Goal: Information Seeking & Learning: Learn about a topic

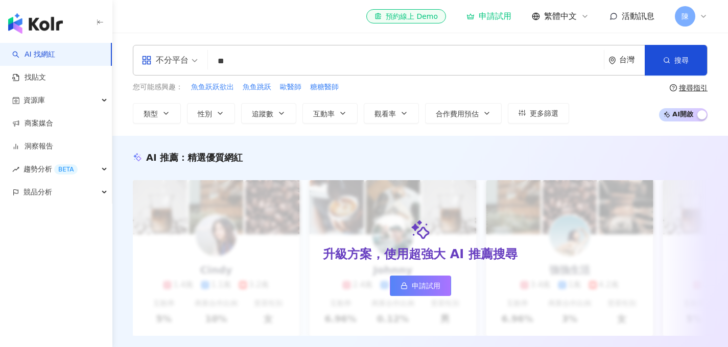
type input "*"
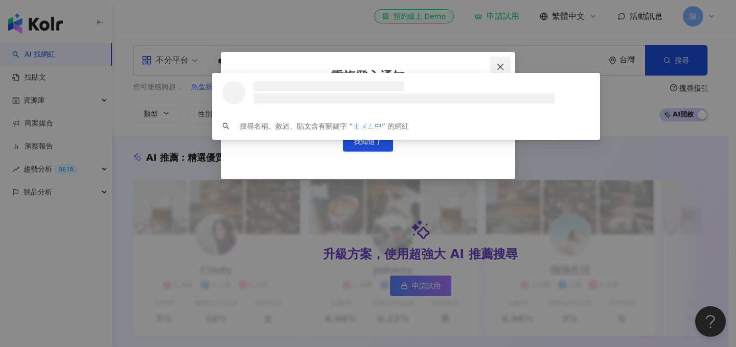
type input "****"
click at [500, 64] on icon "close" at bounding box center [500, 67] width 8 height 8
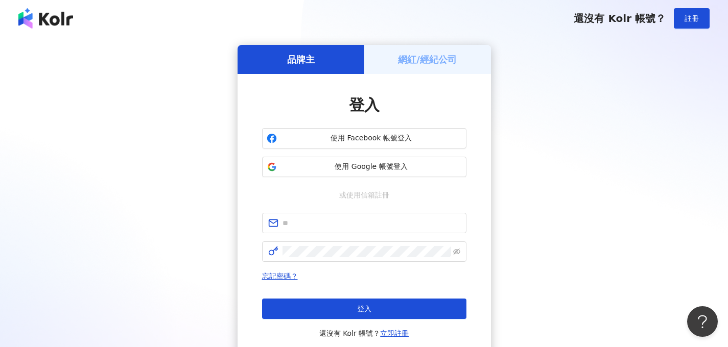
click at [579, 122] on div "品牌主 網紅/經紀公司 登入 使用 Facebook 帳號登入 使用 Google 帳號登入 或使用信箱註冊 忘記密碼？ 登入 還沒有 Kolr 帳號？ 立即…" at bounding box center [363, 202] width 703 height 315
click at [559, 214] on div "品牌主 網紅/經紀公司 登入 使用 Facebook 帳號登入 使用 Google 帳號登入 或使用信箱註冊 忘記密碼？ 登入 還沒有 Kolr 帳號？ 立即…" at bounding box center [363, 202] width 703 height 315
click at [365, 223] on input "text" at bounding box center [372, 223] width 178 height 11
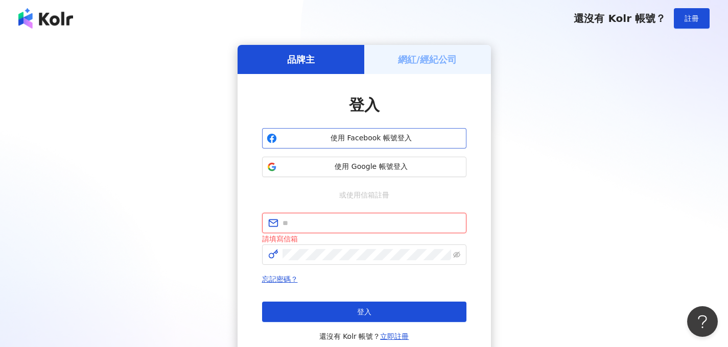
type input "**********"
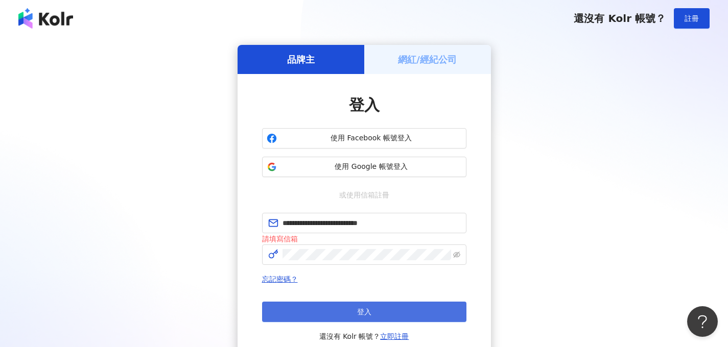
click at [367, 318] on button "登入" at bounding box center [364, 312] width 204 height 20
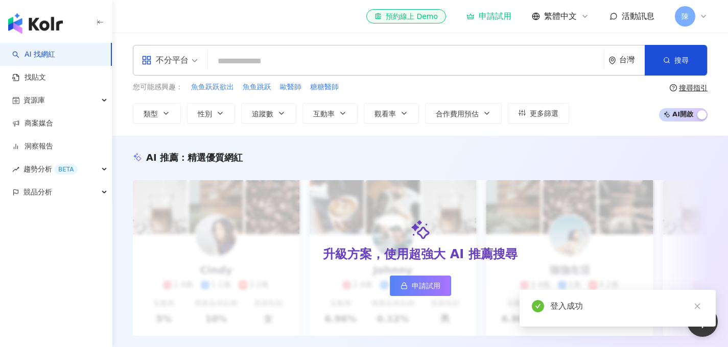
click at [704, 13] on icon at bounding box center [703, 16] width 8 height 8
click at [51, 19] on img "button" at bounding box center [35, 23] width 55 height 20
click at [279, 62] on input "search" at bounding box center [406, 61] width 388 height 19
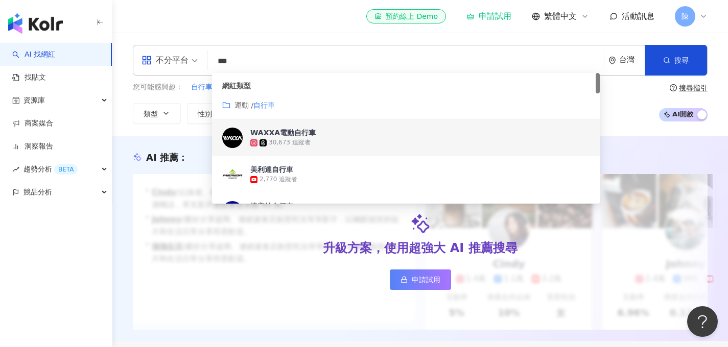
type input "***"
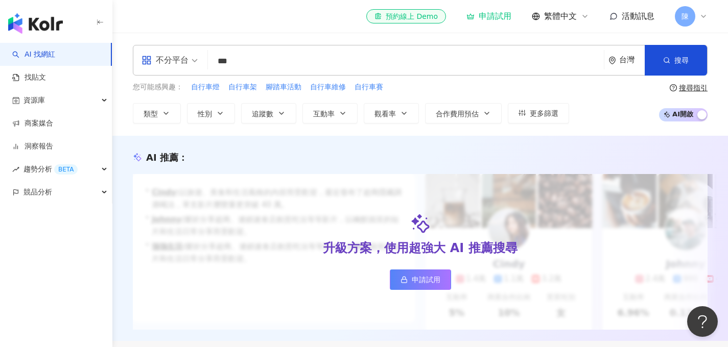
click at [260, 21] on div "el-icon-cs 預約線上 Demo 申請試用 繁體中文 活動訊息 陳" at bounding box center [420, 16] width 575 height 33
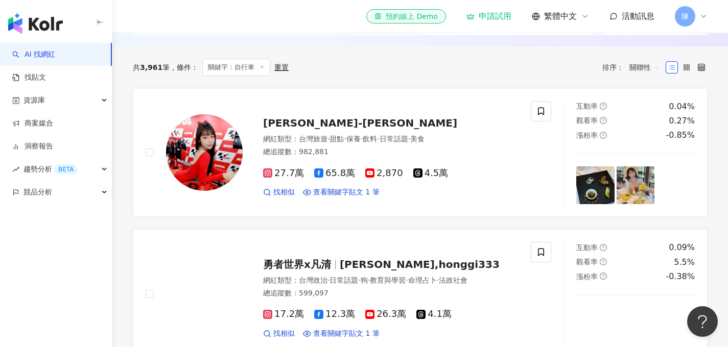
scroll to position [293, 0]
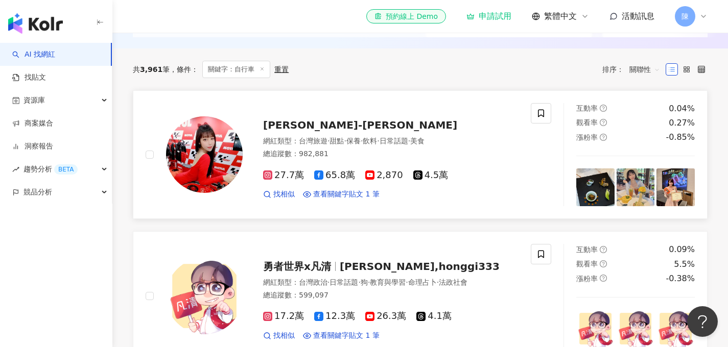
click at [310, 131] on span "Micky咪淇-吳芸帆" at bounding box center [360, 125] width 194 height 12
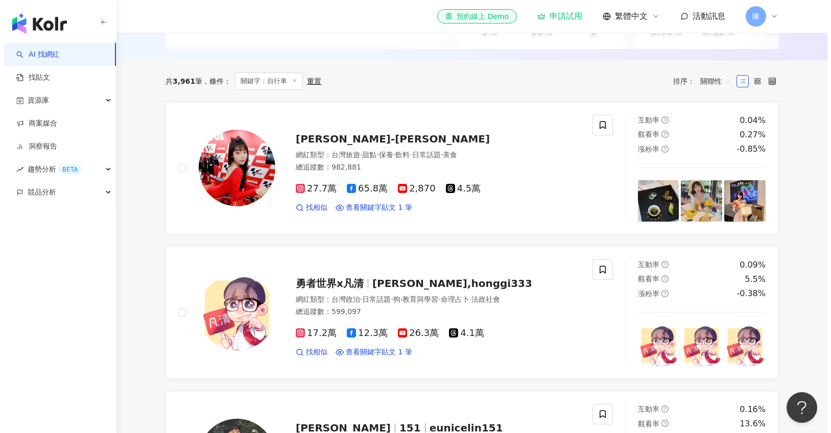
scroll to position [277, 0]
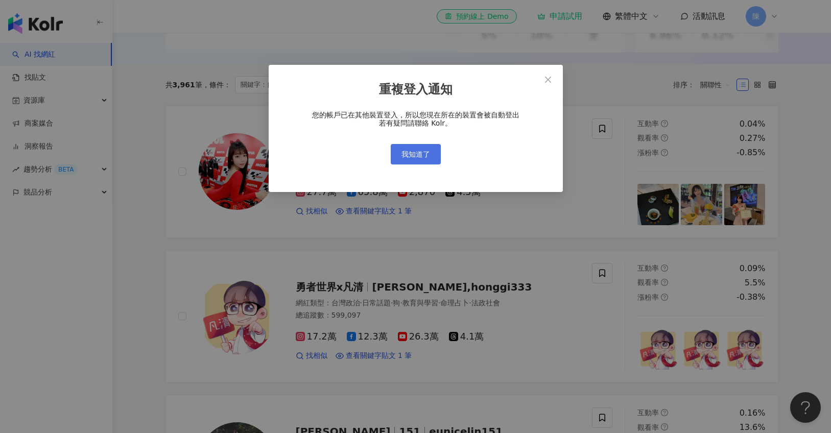
click at [419, 152] on span "我知道了" at bounding box center [416, 154] width 29 height 8
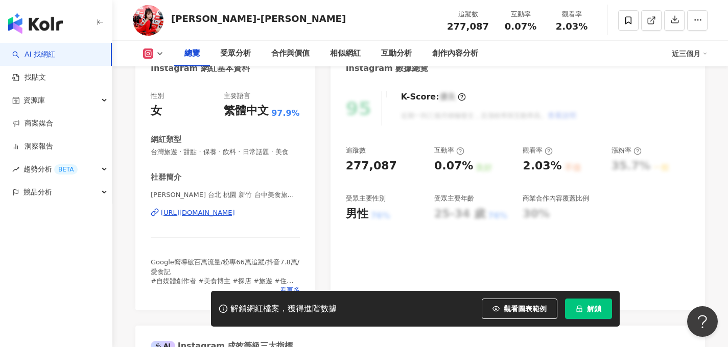
scroll to position [119, 0]
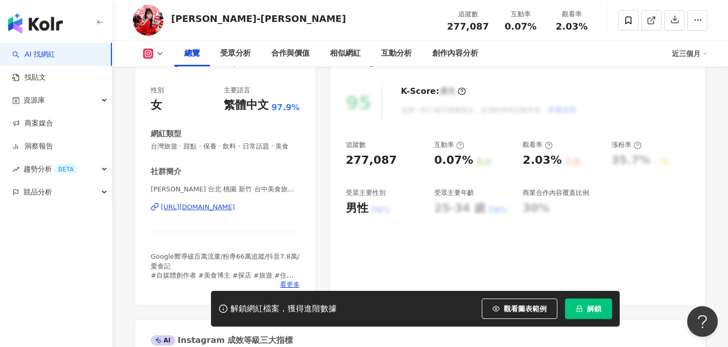
click at [47, 53] on link "AI 找網紅" at bounding box center [33, 55] width 43 height 10
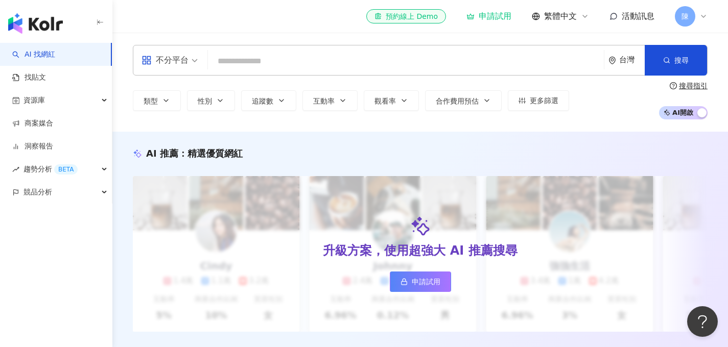
click at [269, 56] on input "search" at bounding box center [406, 61] width 388 height 19
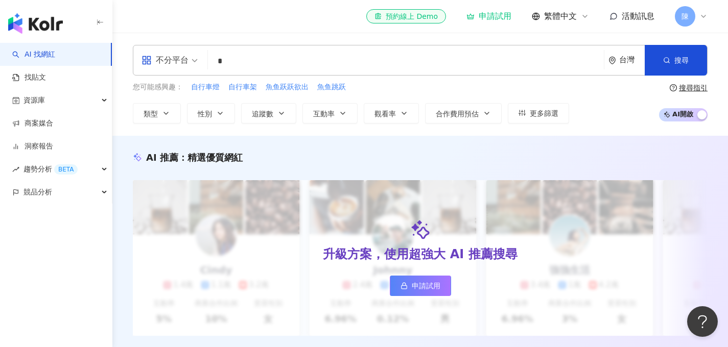
type input "**"
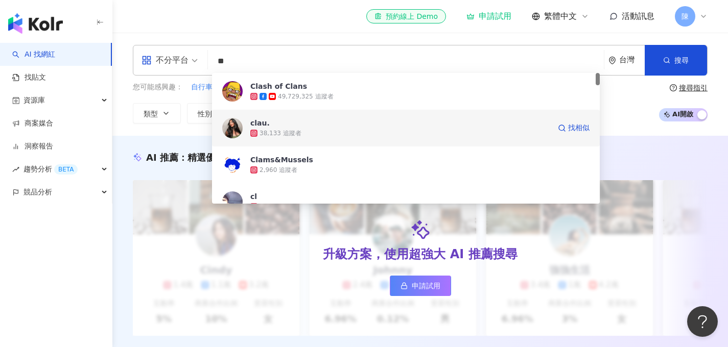
click at [293, 125] on span "clau." at bounding box center [400, 123] width 300 height 10
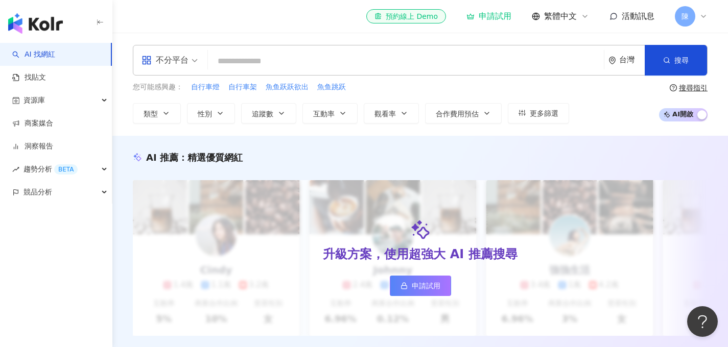
click at [341, 63] on input "search" at bounding box center [406, 61] width 388 height 19
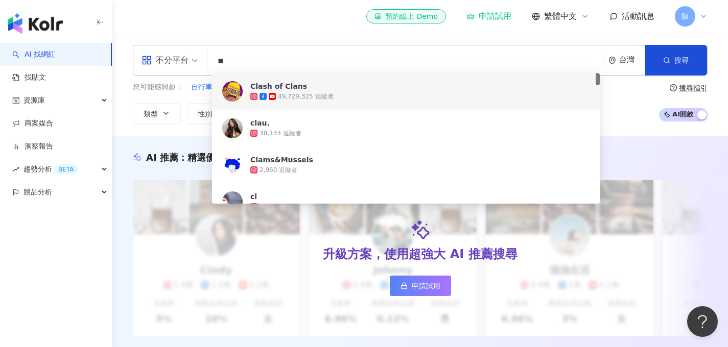
click at [263, 52] on input "**" at bounding box center [406, 61] width 388 height 19
click at [263, 53] on input "**" at bounding box center [406, 61] width 388 height 19
paste input "**********"
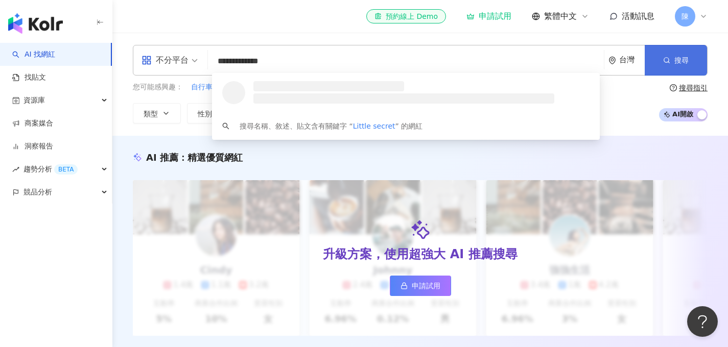
type input "**********"
click at [669, 70] on button "搜尋" at bounding box center [676, 60] width 62 height 31
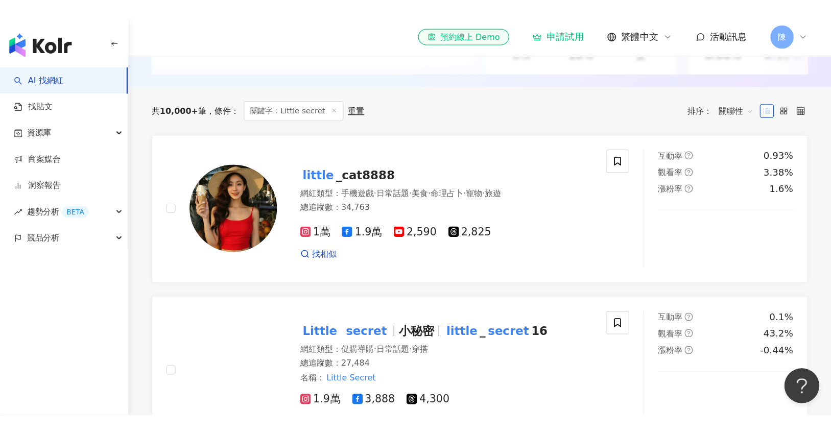
scroll to position [309, 0]
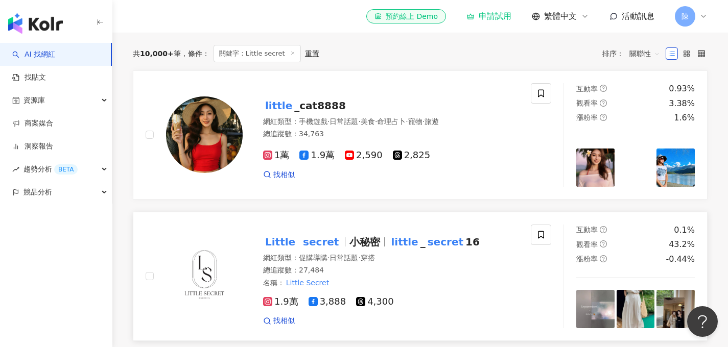
click at [297, 248] on span at bounding box center [299, 242] width 4 height 12
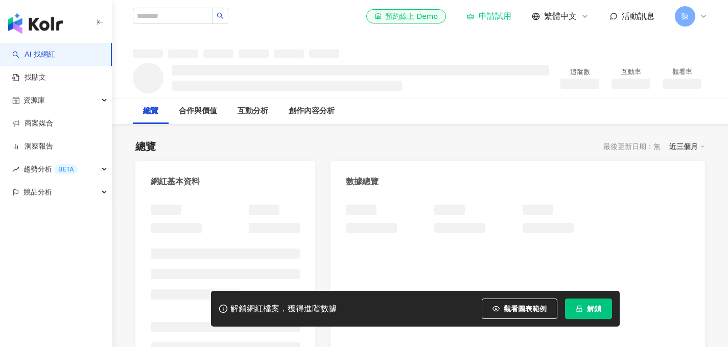
scroll to position [6, 0]
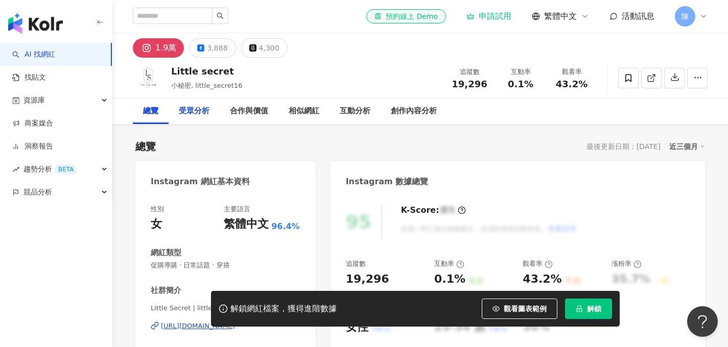
click at [199, 111] on div "受眾分析" at bounding box center [194, 111] width 31 height 12
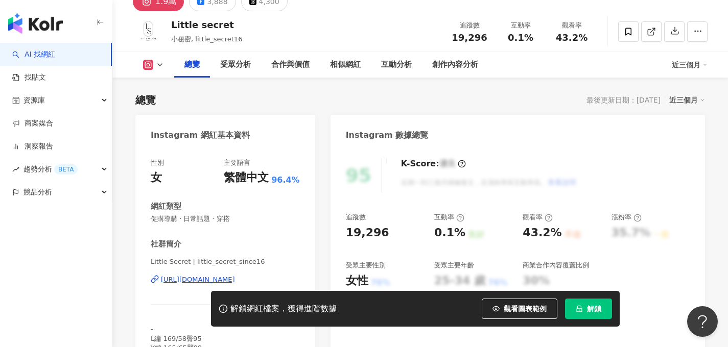
scroll to position [52, 0]
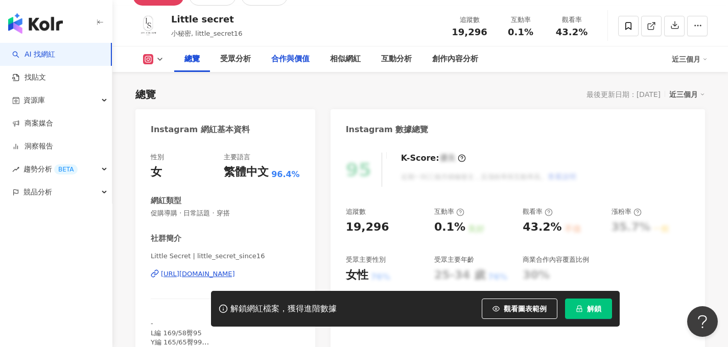
click at [292, 59] on div "合作與價值" at bounding box center [290, 59] width 38 height 12
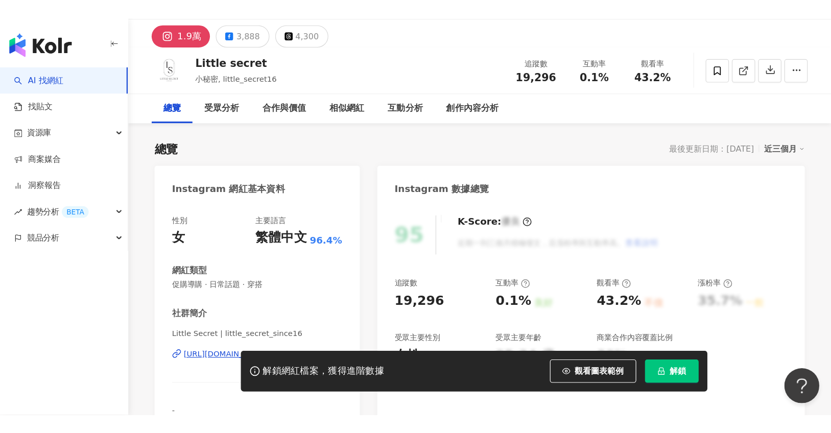
scroll to position [36, 0]
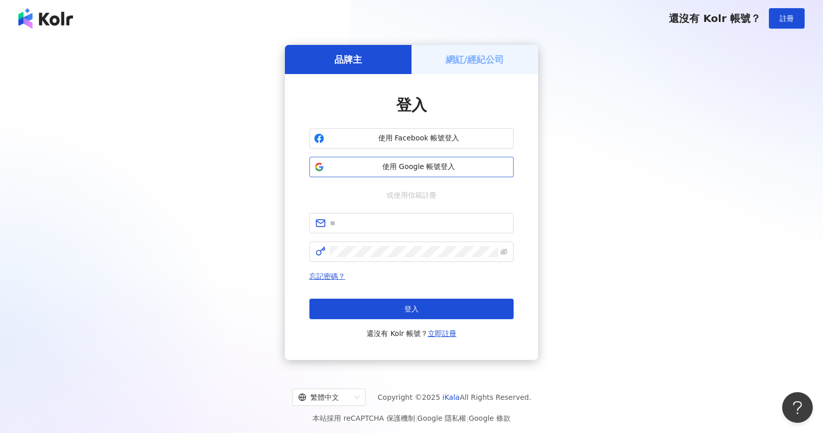
click at [458, 171] on span "使用 Google 帳號登入" at bounding box center [418, 167] width 181 height 10
click at [389, 224] on input "text" at bounding box center [419, 223] width 178 height 11
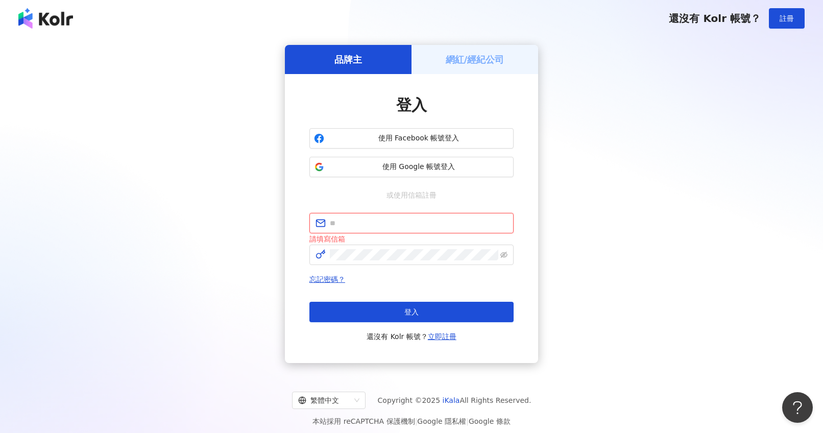
type input "**********"
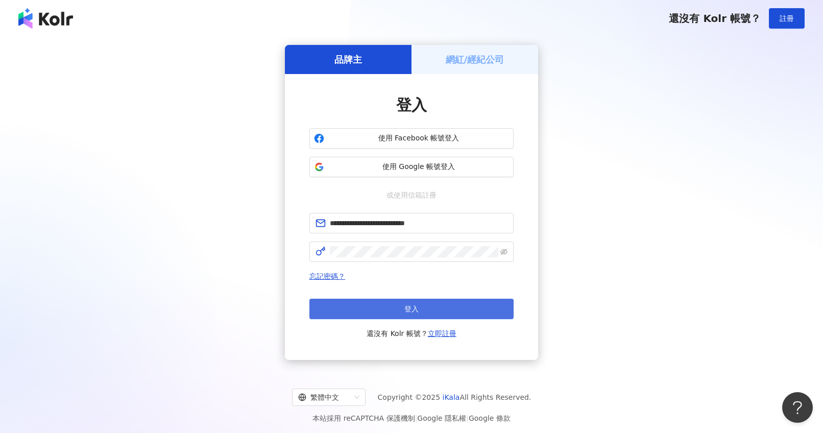
click at [423, 311] on button "登入" at bounding box center [412, 309] width 204 height 20
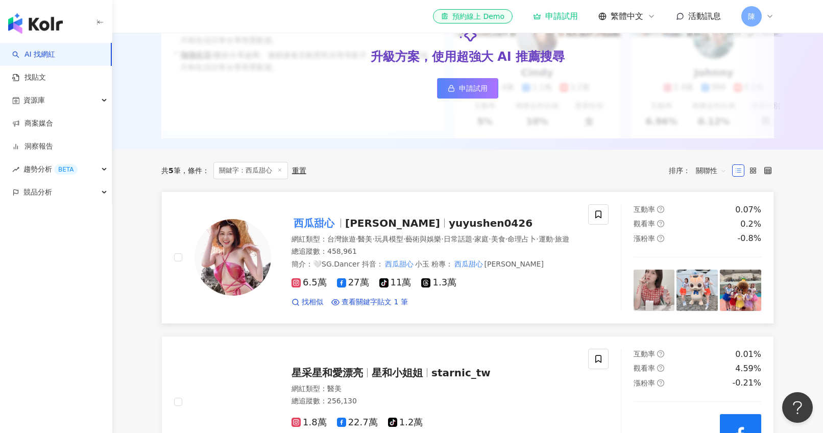
scroll to position [197, 0]
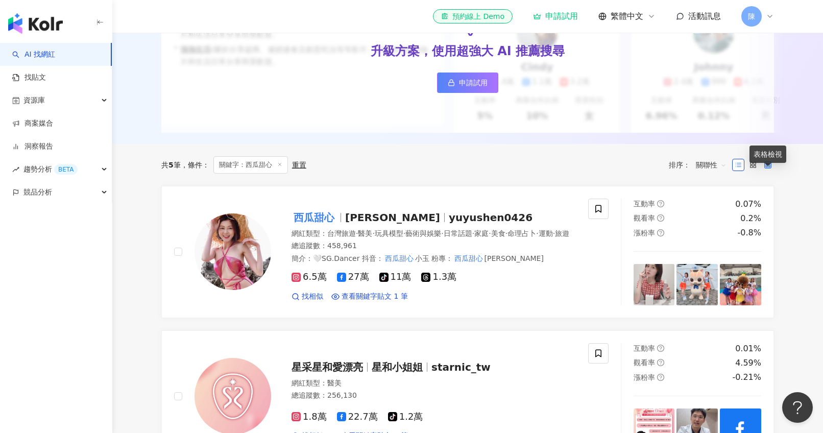
click at [768, 169] on icon at bounding box center [768, 164] width 7 height 7
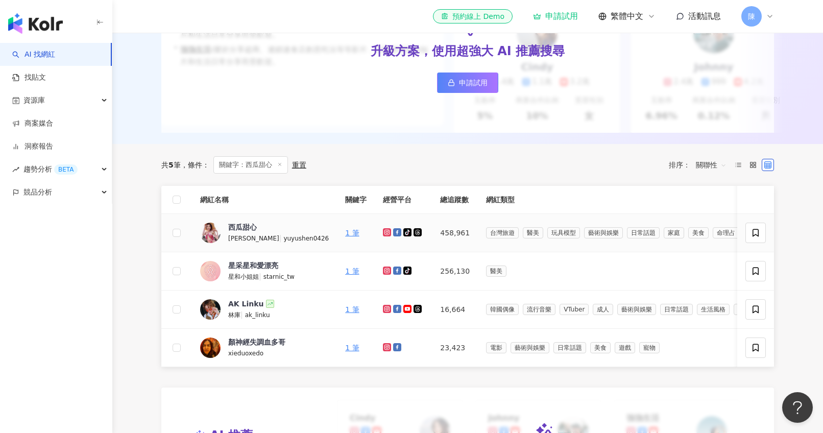
click at [384, 236] on icon at bounding box center [387, 232] width 7 height 6
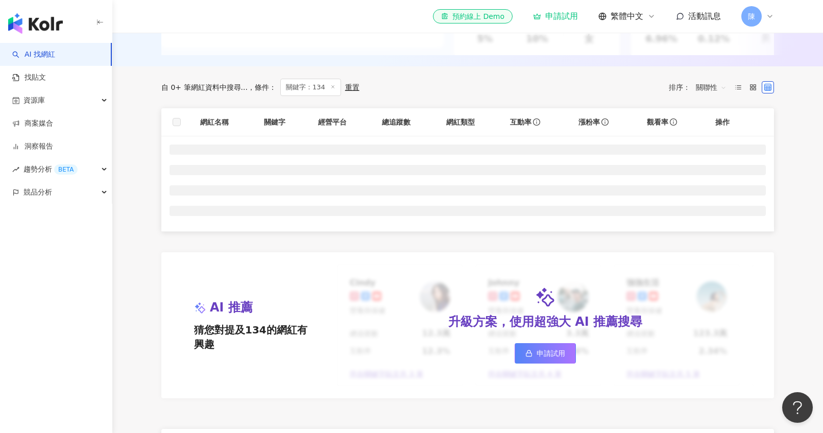
scroll to position [278, 0]
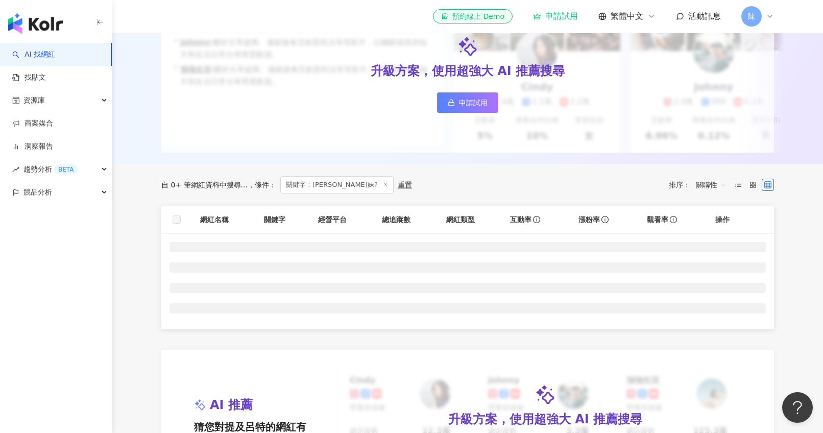
scroll to position [189, 0]
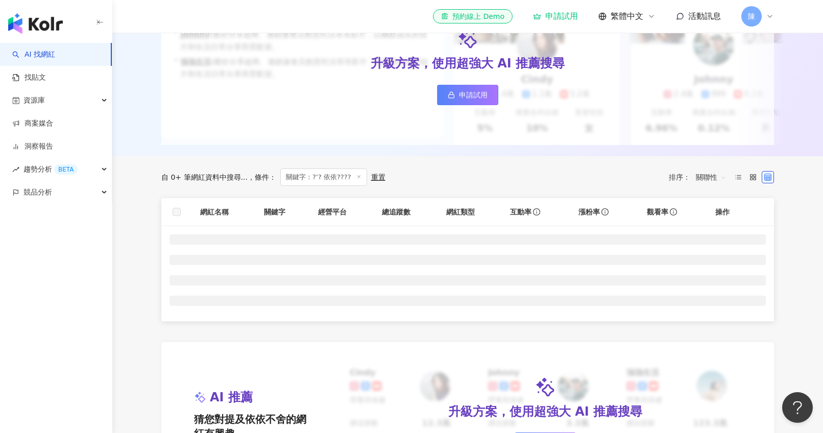
scroll to position [294, 0]
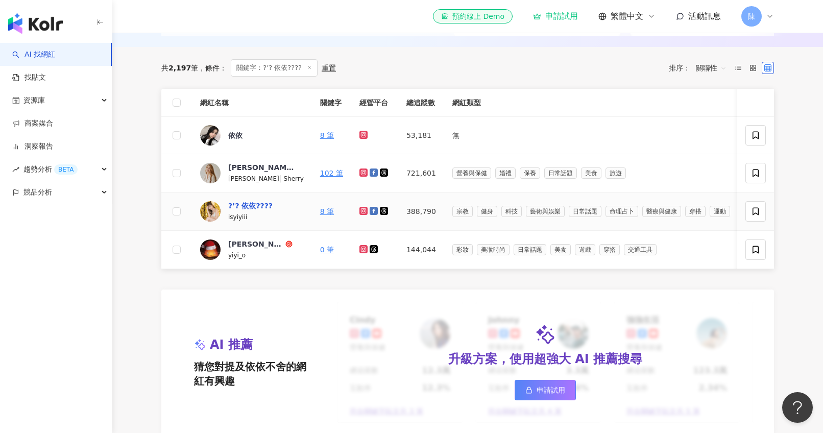
click at [236, 211] on div "?’? 依依????" at bounding box center [250, 206] width 44 height 10
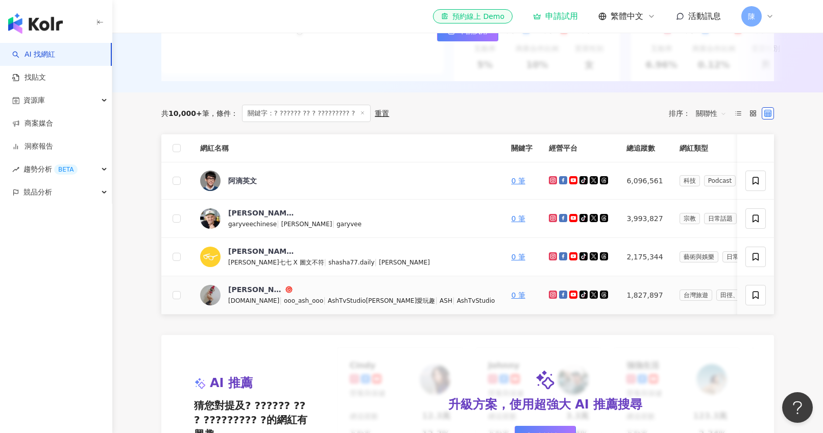
scroll to position [272, 0]
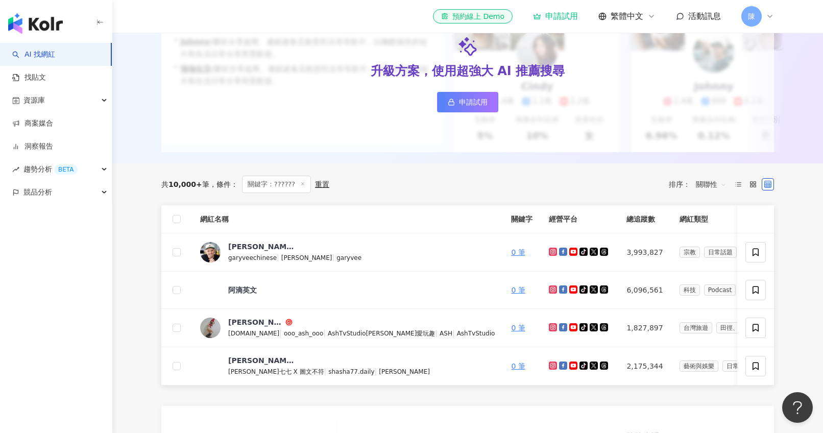
scroll to position [172, 0]
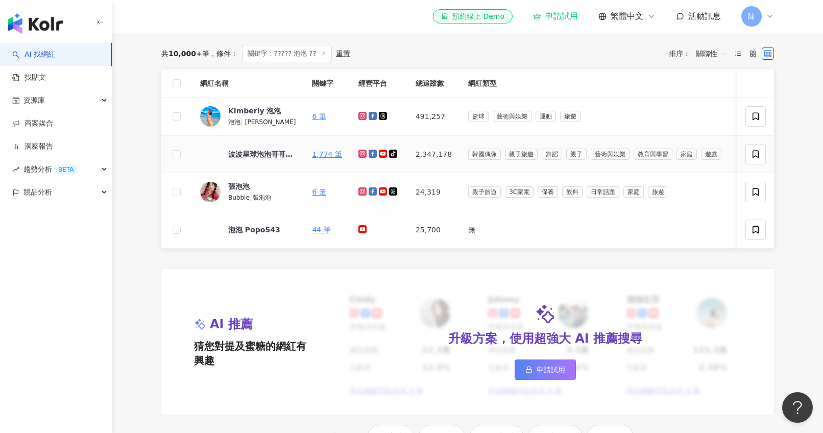
scroll to position [315, 0]
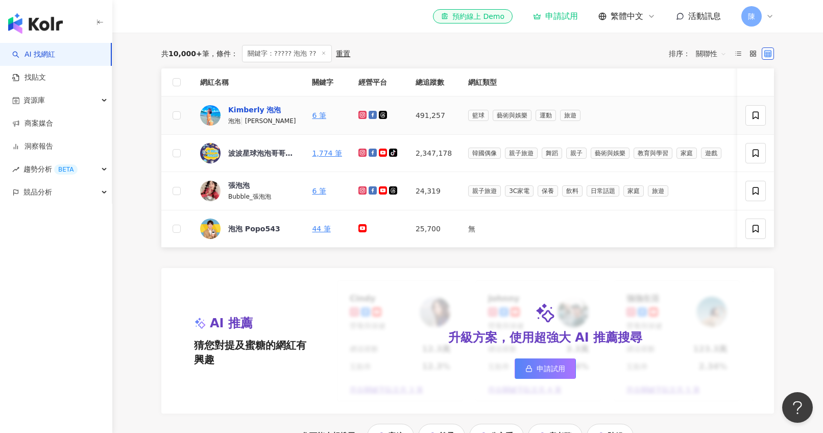
click at [230, 115] on div "Kimberly 泡泡" at bounding box center [254, 110] width 53 height 10
click at [544, 121] on span "運動" at bounding box center [546, 115] width 20 height 11
click at [540, 121] on span "運動" at bounding box center [546, 115] width 20 height 11
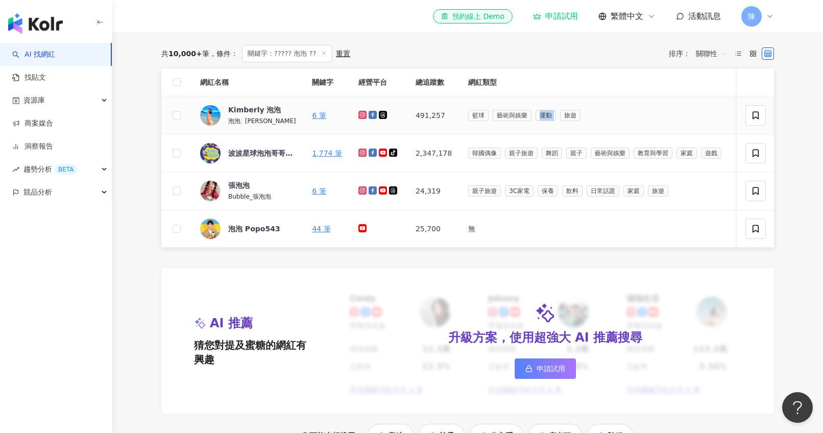
click at [540, 121] on span "運動" at bounding box center [546, 115] width 20 height 11
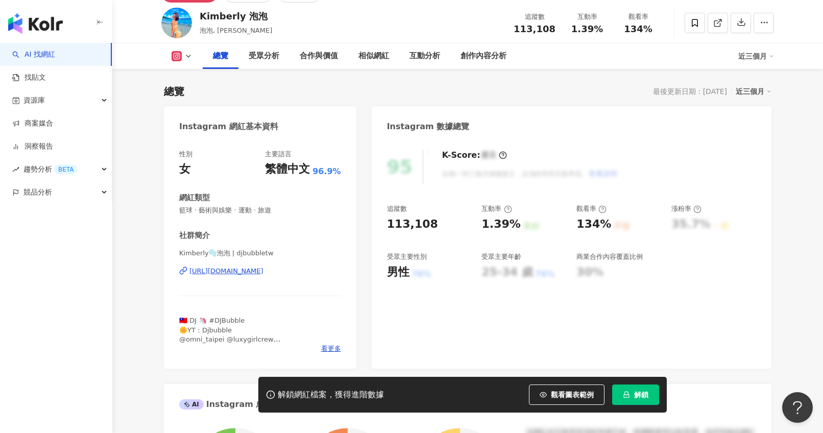
scroll to position [61, 0]
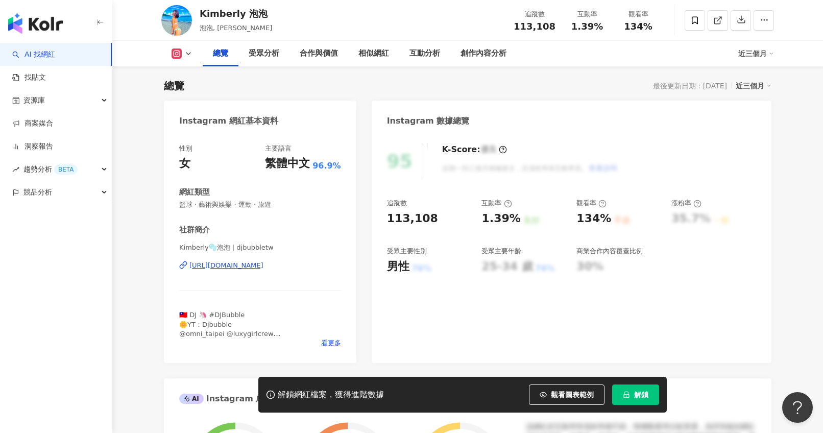
click at [264, 266] on div "https://www.instagram.com/djbubbletw/" at bounding box center [227, 265] width 74 height 9
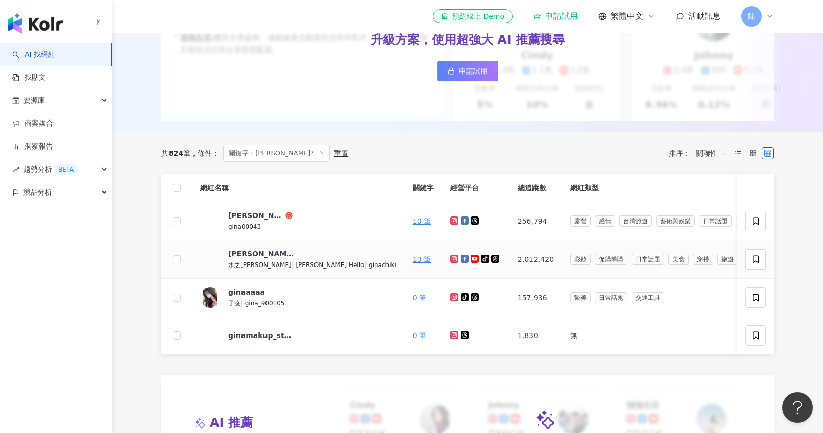
scroll to position [205, 0]
click at [452, 223] on icon at bounding box center [455, 220] width 7 height 6
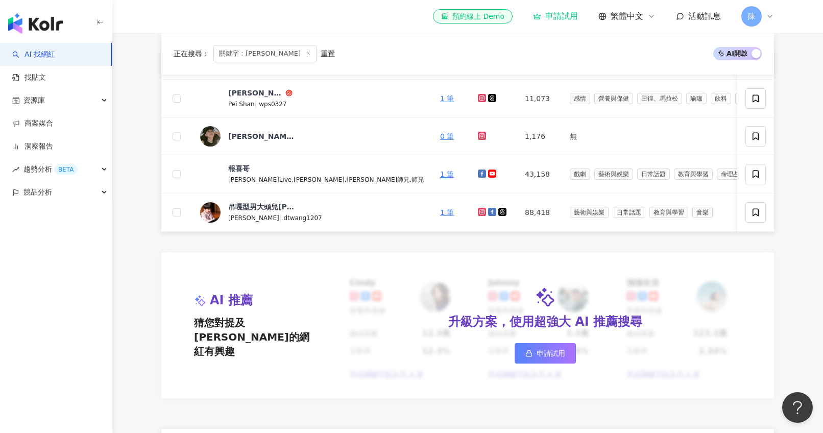
scroll to position [325, 0]
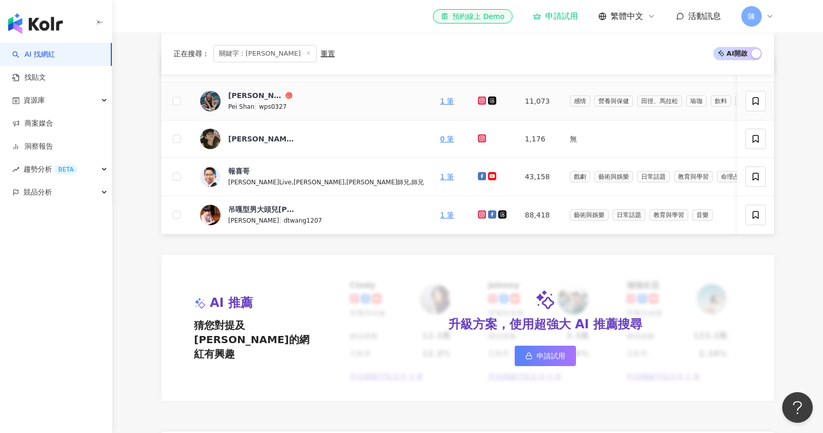
click at [517, 109] on td "11,073" at bounding box center [539, 101] width 45 height 38
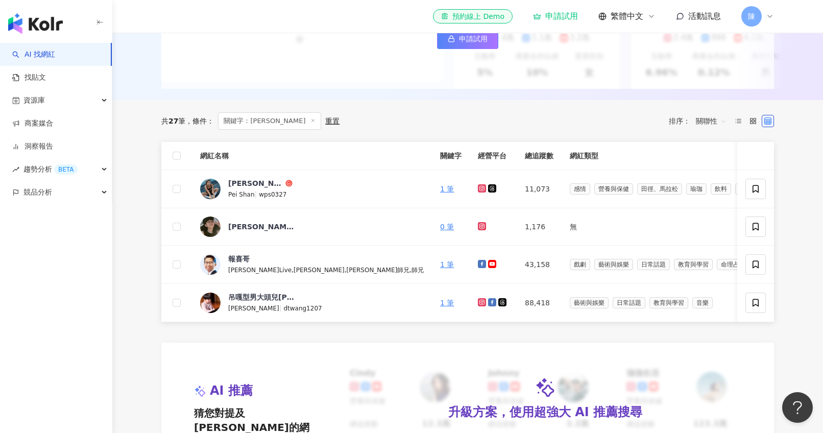
scroll to position [220, 0]
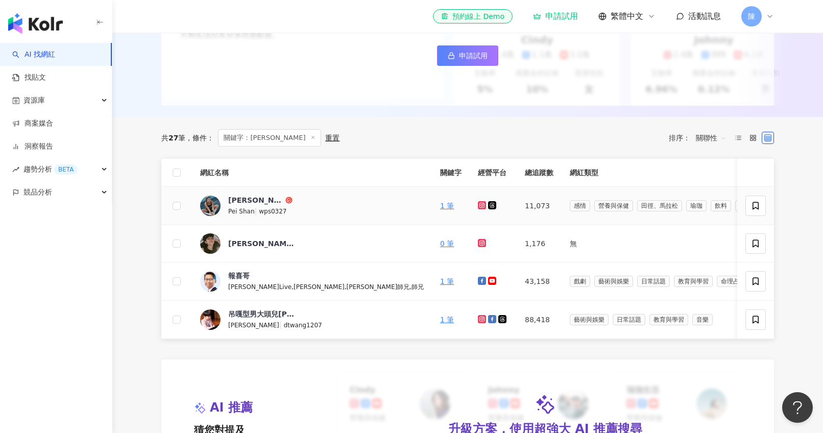
click at [478, 209] on icon at bounding box center [482, 205] width 8 height 8
click at [238, 205] on div "吳佩珊" at bounding box center [255, 200] width 55 height 10
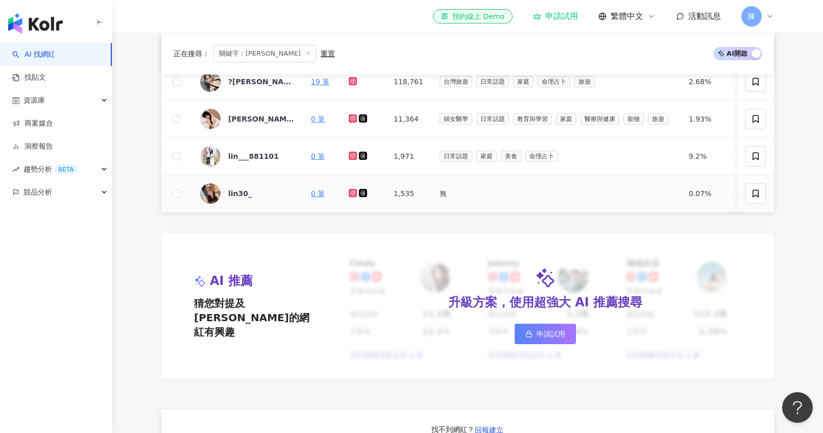
scroll to position [344, 0]
click at [350, 122] on icon at bounding box center [353, 118] width 8 height 8
